Goal: Go to known website: Access a specific website the user already knows

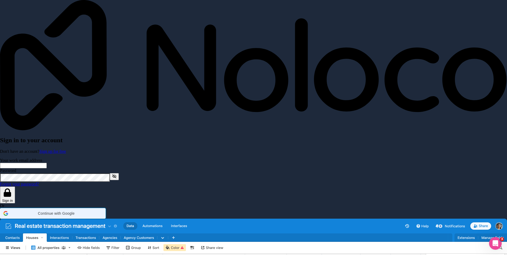
click at [102, 212] on span "Continue with Google" at bounding box center [56, 214] width 92 height 4
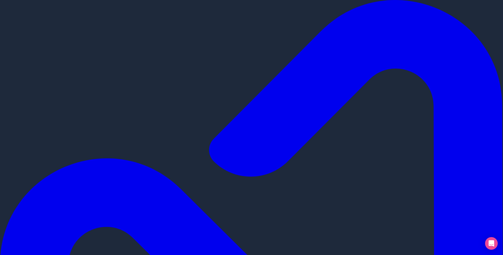
scroll to position [18, 0]
